Goal: Task Accomplishment & Management: Manage account settings

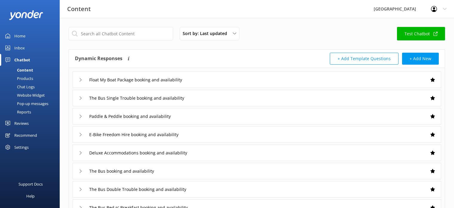
scroll to position [30, 0]
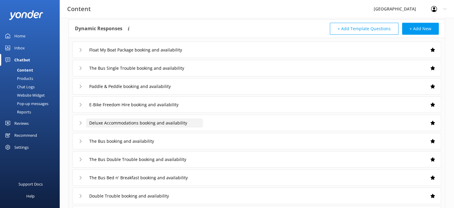
click at [103, 122] on input "Deluxe Accommodations booking and availability" at bounding box center [144, 122] width 117 height 9
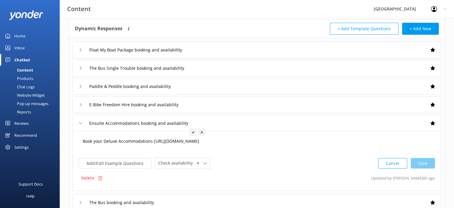
type input "Deluxe Accommodations booking and availability"
click at [117, 139] on textarea "Book your Deluxe Accommodations [URL][DOMAIN_NAME]" at bounding box center [256, 144] width 355 height 19
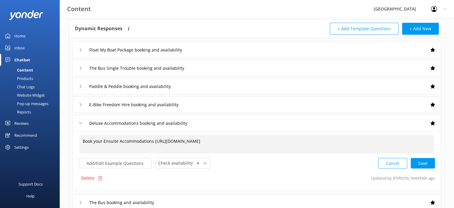
click at [272, 163] on div "Add/Edit Example Questions Check availability ✕ Leave contact details Check ava…" at bounding box center [257, 162] width 356 height 11
type textarea "Book your Ensuite Accommodations [URL][DOMAIN_NAME]"
click at [235, 100] on div "E-Bike Freedom Hire booking and availability" at bounding box center [257, 104] width 369 height 16
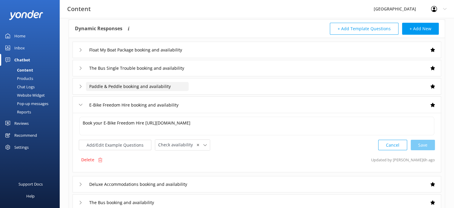
click at [157, 85] on input "Paddle & Peddle booking and availability" at bounding box center [137, 86] width 103 height 9
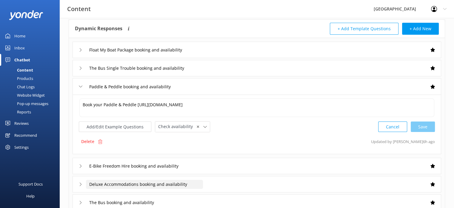
click at [105, 185] on input "Deluxe Accommodations booking and availability" at bounding box center [144, 184] width 117 height 9
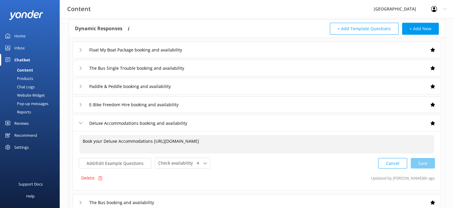
click at [117, 141] on textarea "Book your Deluxe Accommodations [URL][DOMAIN_NAME]" at bounding box center [256, 144] width 355 height 19
click at [102, 123] on input "Deluxe Accommodations booking and availability" at bounding box center [144, 122] width 117 height 9
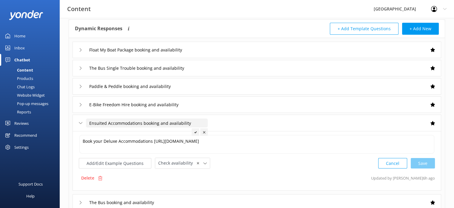
click at [422, 162] on div "Cancel Save" at bounding box center [406, 162] width 57 height 11
click at [425, 162] on div "Cancel Save" at bounding box center [406, 162] width 57 height 11
click at [241, 121] on div "Deluxe Accommodations booking and availability" at bounding box center [257, 122] width 369 height 16
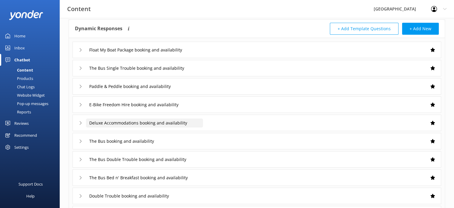
click at [176, 122] on input "Deluxe Accommodations booking and availability" at bounding box center [144, 122] width 117 height 9
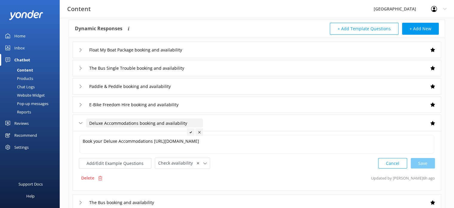
click at [102, 122] on input "Deluxe Accommodations booking and availability" at bounding box center [144, 122] width 117 height 9
type input "Ensuited Accommodations booking and availability"
click at [196, 131] on use at bounding box center [195, 132] width 2 height 2
click at [117, 140] on textarea "Book your Deluxe Accommodations [URL][DOMAIN_NAME]" at bounding box center [256, 144] width 355 height 19
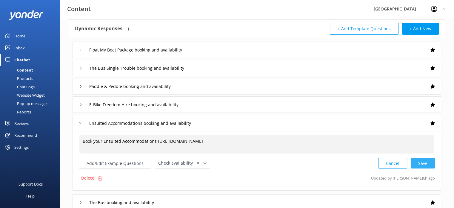
click at [425, 161] on div "Cancel Save" at bounding box center [406, 162] width 57 height 11
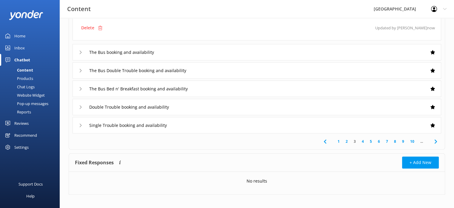
scroll to position [183, 0]
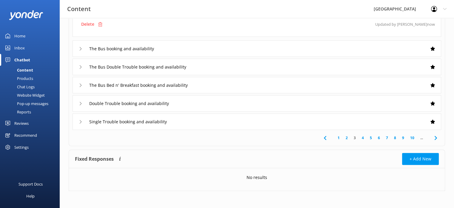
type textarea "Book your Ensuited Accommodations [URL][DOMAIN_NAME]"
click at [362, 137] on link "4" at bounding box center [363, 138] width 8 height 6
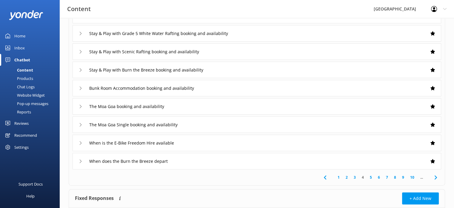
scroll to position [90, 0]
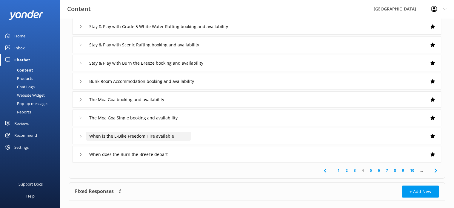
click at [168, 137] on input "When is the E-Bike Freedom Hire available" at bounding box center [138, 135] width 105 height 9
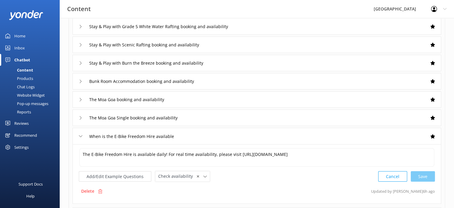
click at [24, 76] on div "Products" at bounding box center [19, 78] width 30 height 8
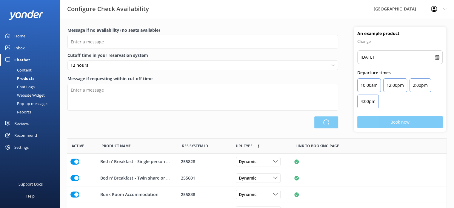
scroll to position [175, 375]
type input "There are no seats available, please check an alternative day"
type textarea "Our online booking system closes {hours} prior to departure. Please contact us …"
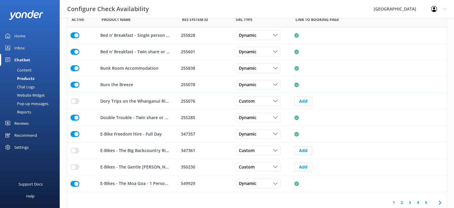
scroll to position [131, 0]
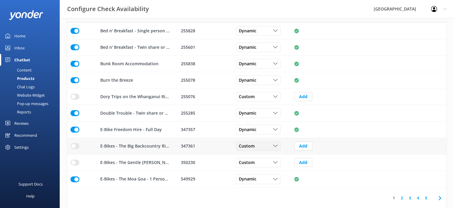
click at [275, 144] on icon "row" at bounding box center [275, 146] width 4 height 4
click at [254, 157] on link "Custom" at bounding box center [262, 158] width 53 height 12
click at [30, 86] on div "Chat Logs" at bounding box center [19, 86] width 31 height 8
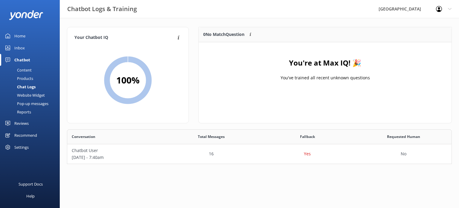
scroll to position [5, 5]
click at [31, 94] on div "Website Widget" at bounding box center [24, 95] width 41 height 8
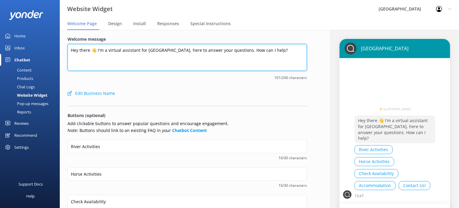
click at [105, 50] on textarea "Hey there 👋 I'm a virtual assistant for [GEOGRAPHIC_DATA], here to answer your …" at bounding box center [187, 57] width 239 height 27
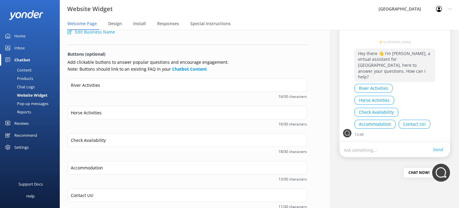
scroll to position [4, 0]
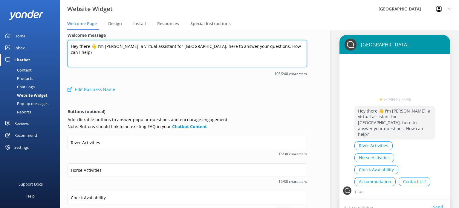
type textarea "Hey there 👋 I'm [PERSON_NAME], a virtual assistant for [GEOGRAPHIC_DATA], here …"
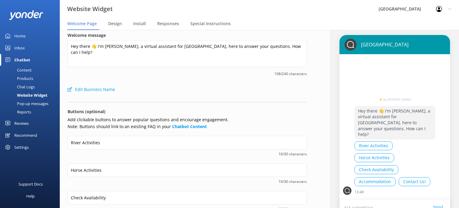
click at [35, 101] on div "Pop-up messages" at bounding box center [26, 103] width 45 height 8
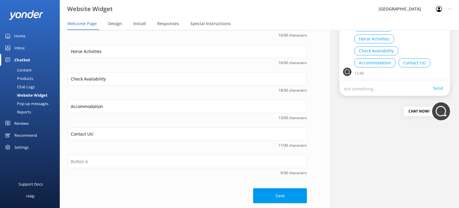
scroll to position [123, 0]
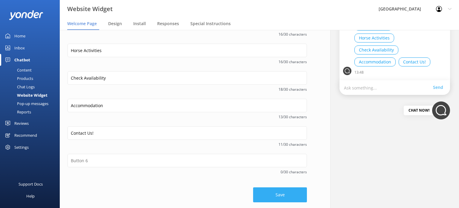
click at [275, 194] on button "Save" at bounding box center [280, 194] width 54 height 15
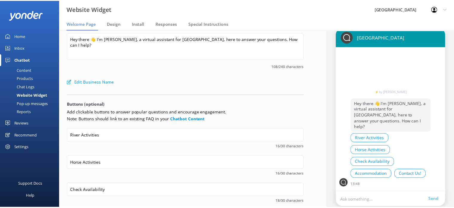
scroll to position [0, 0]
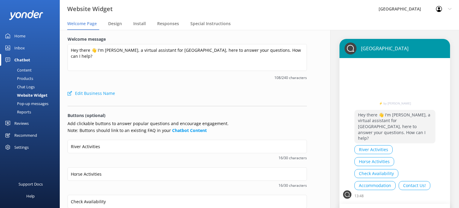
click at [24, 111] on div "Reports" at bounding box center [17, 112] width 27 height 8
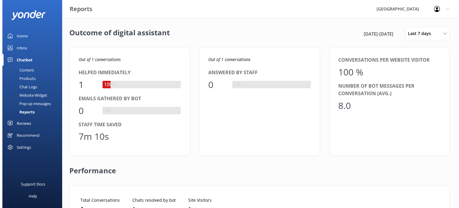
scroll to position [55, 357]
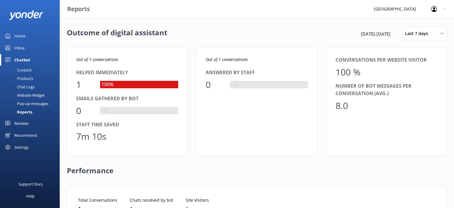
click at [22, 122] on div "Reviews" at bounding box center [21, 123] width 14 height 12
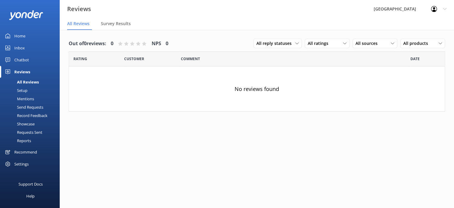
click at [24, 89] on div "Setup" at bounding box center [16, 90] width 24 height 8
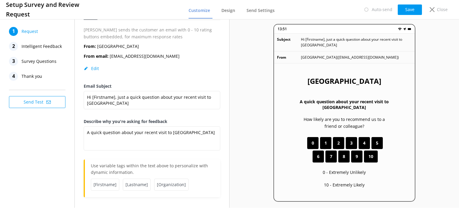
scroll to position [40, 0]
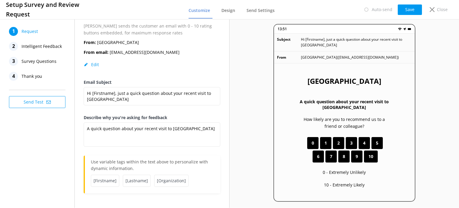
click at [39, 46] on span "Intelligent Feedback" at bounding box center [42, 46] width 40 height 9
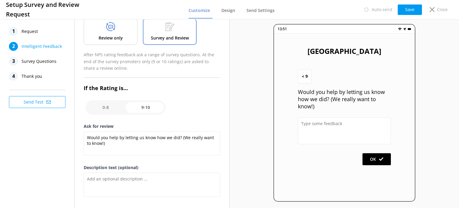
click at [44, 59] on span "Survey Questions" at bounding box center [39, 61] width 35 height 9
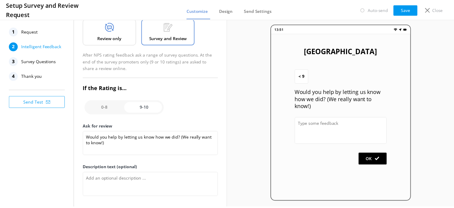
scroll to position [0, 0]
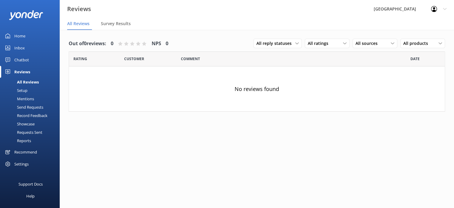
click at [25, 123] on div "Showcase" at bounding box center [19, 123] width 31 height 8
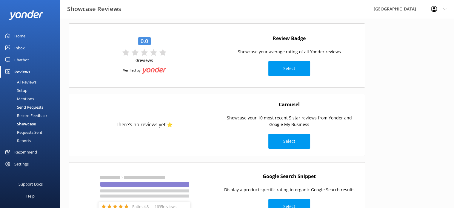
scroll to position [60, 0]
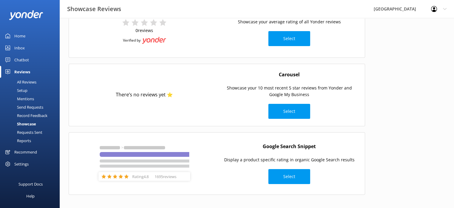
click at [25, 151] on div "Recommend" at bounding box center [25, 152] width 23 height 12
